Goal: Transaction & Acquisition: Purchase product/service

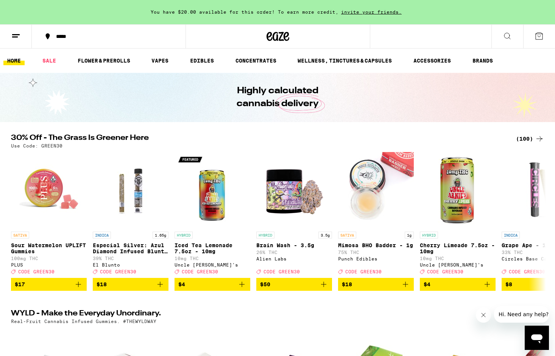
click at [527, 138] on div "(100)" at bounding box center [530, 138] width 28 height 9
